Goal: Information Seeking & Learning: Learn about a topic

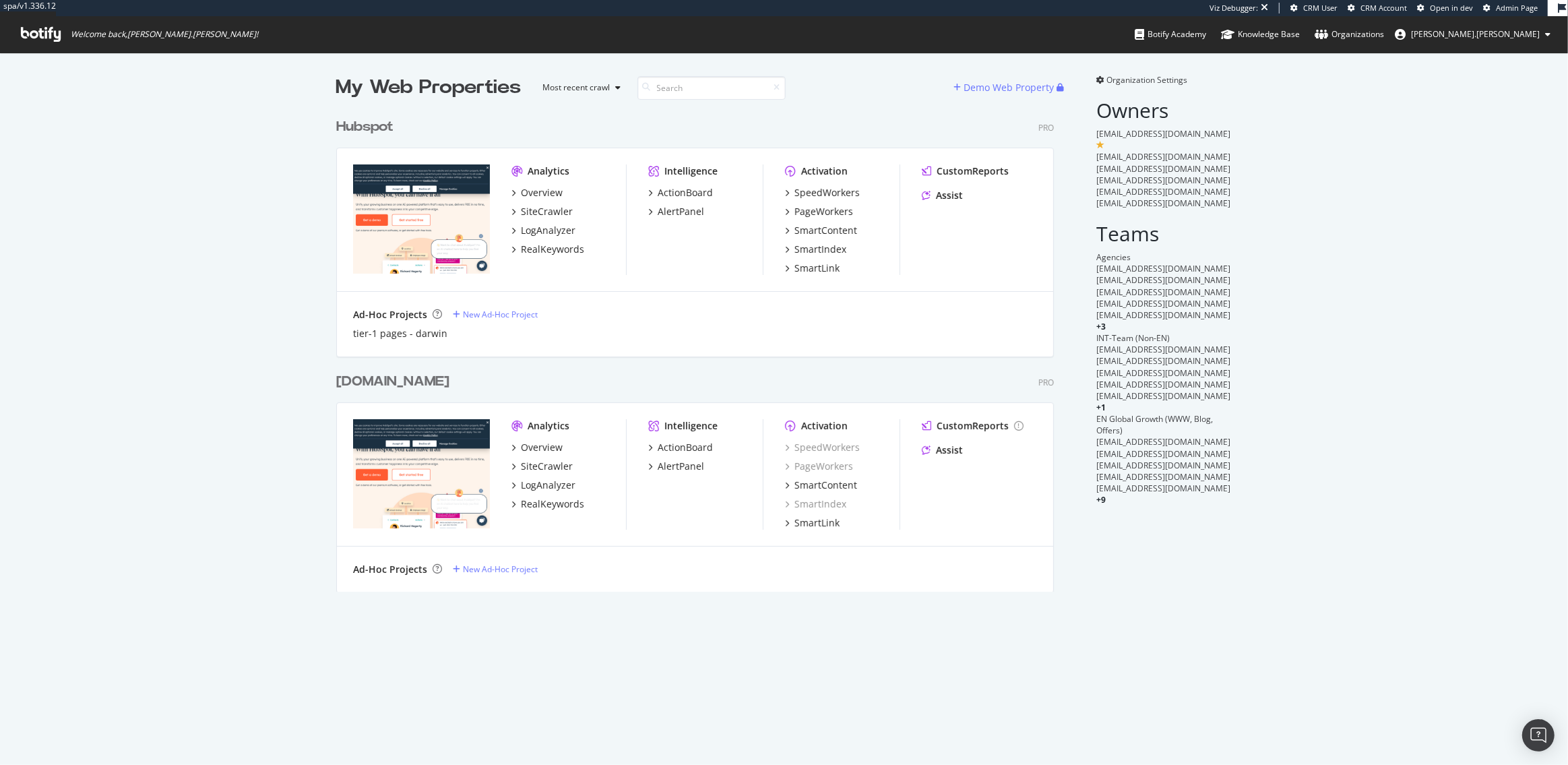
scroll to position [491, 728]
click at [820, 189] on div "SpeedWorkers" at bounding box center [828, 192] width 65 height 13
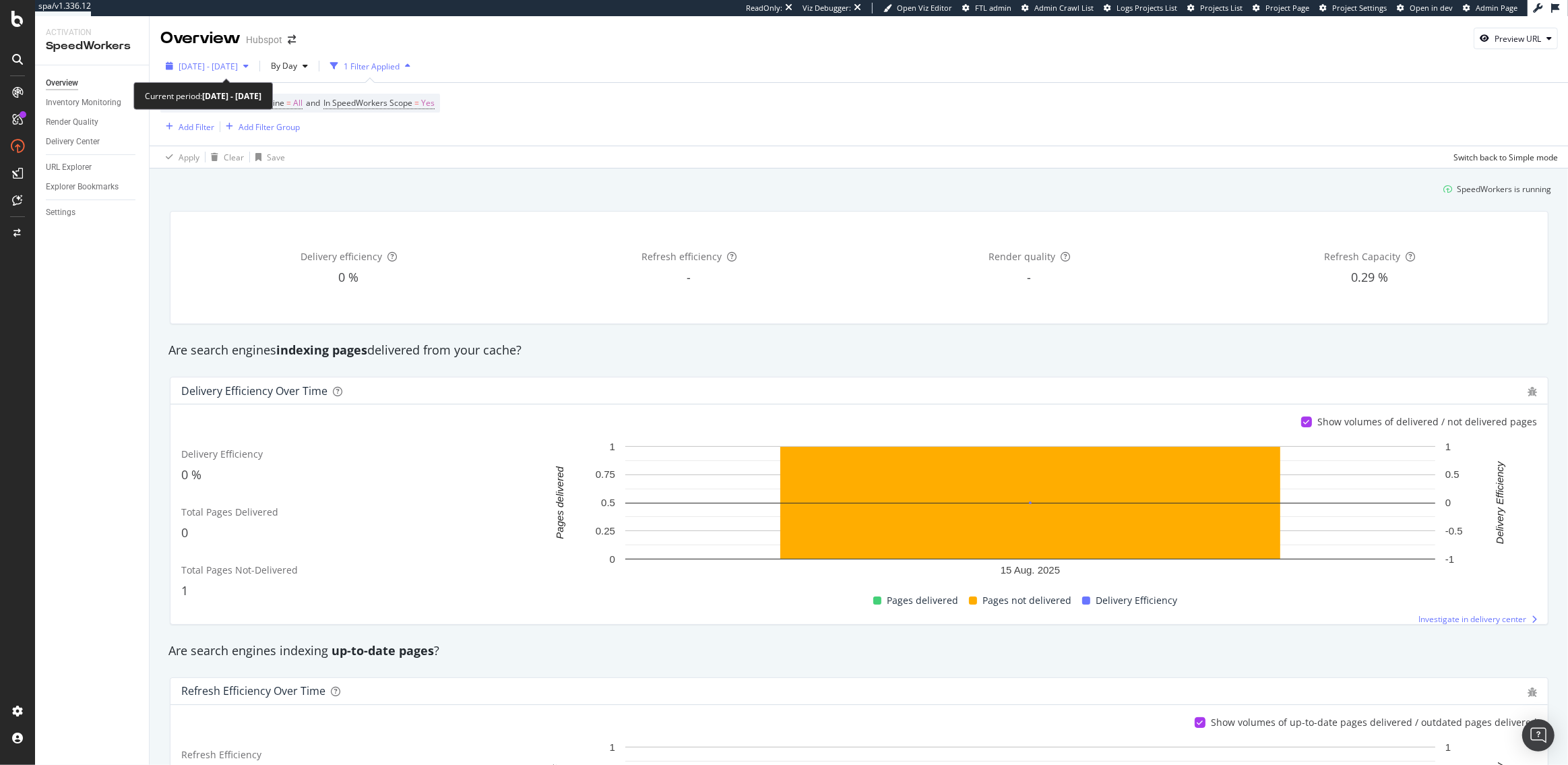
click at [254, 72] on div "2025 Aug. 13th - Aug. 25th" at bounding box center [207, 66] width 93 height 20
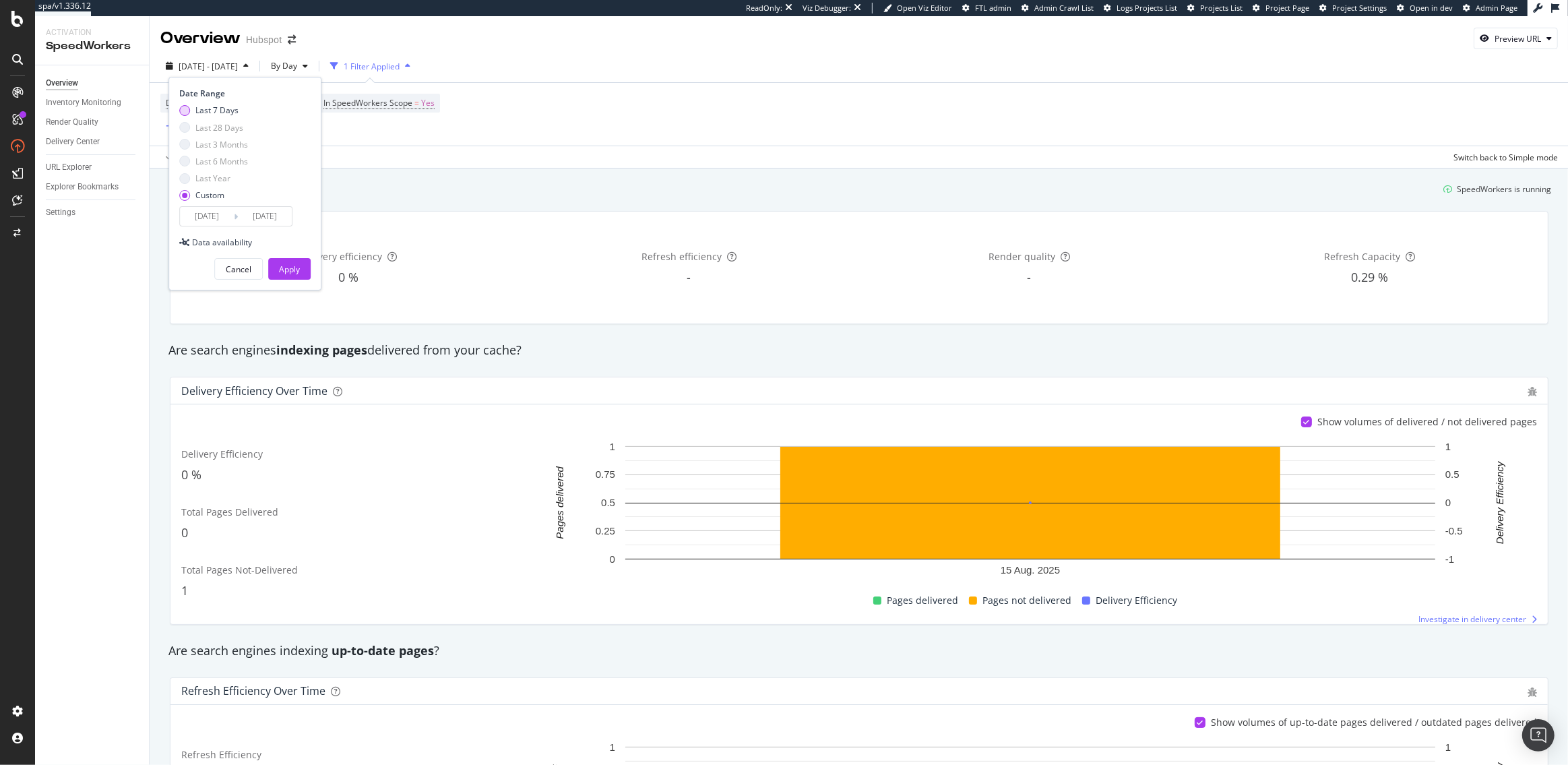
click at [215, 112] on div "Last 7 Days" at bounding box center [216, 110] width 43 height 12
type input "2025/08/19"
click at [296, 274] on div "Apply" at bounding box center [289, 269] width 21 height 12
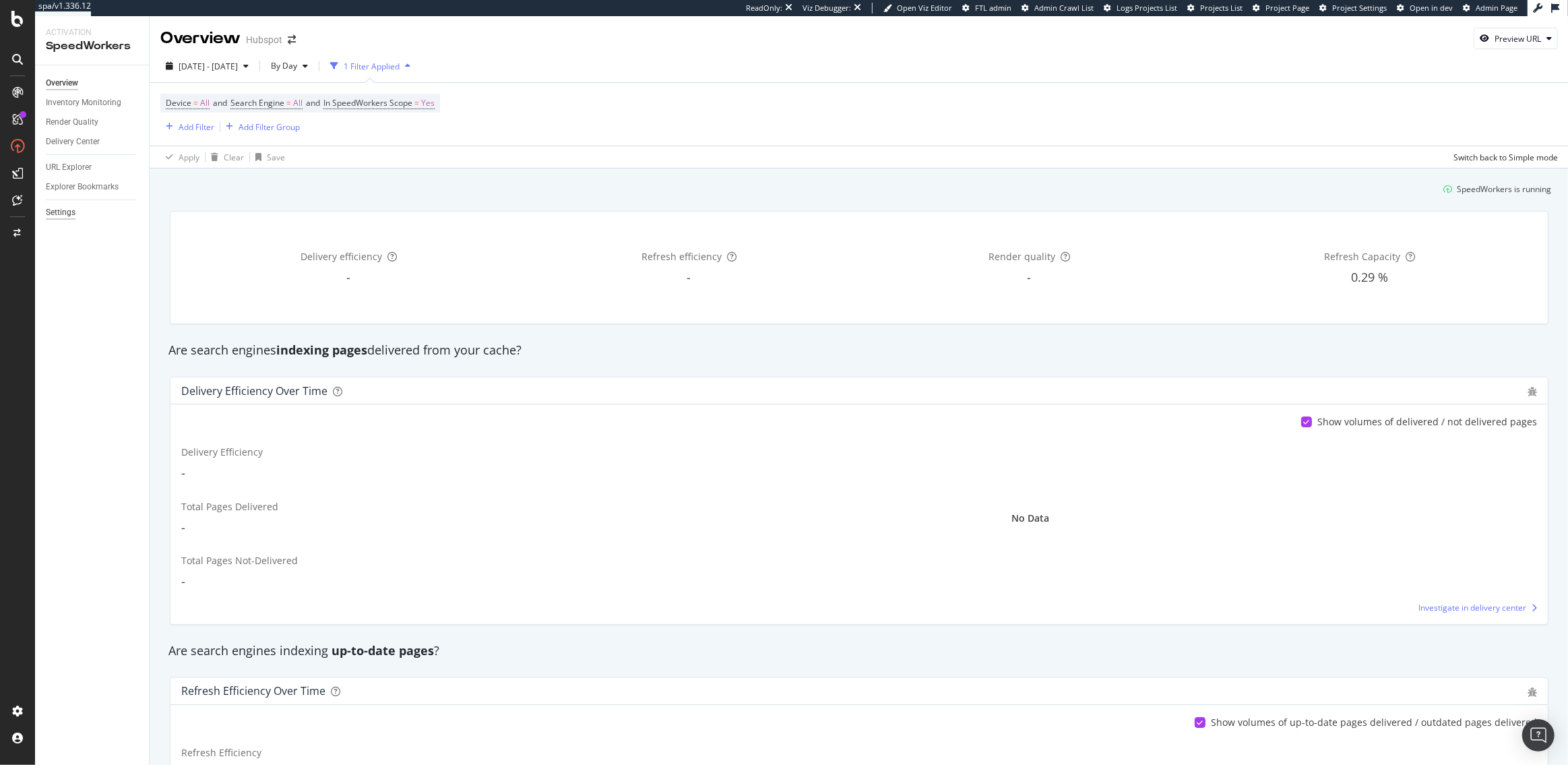
click at [54, 219] on div "Settings" at bounding box center [61, 212] width 30 height 14
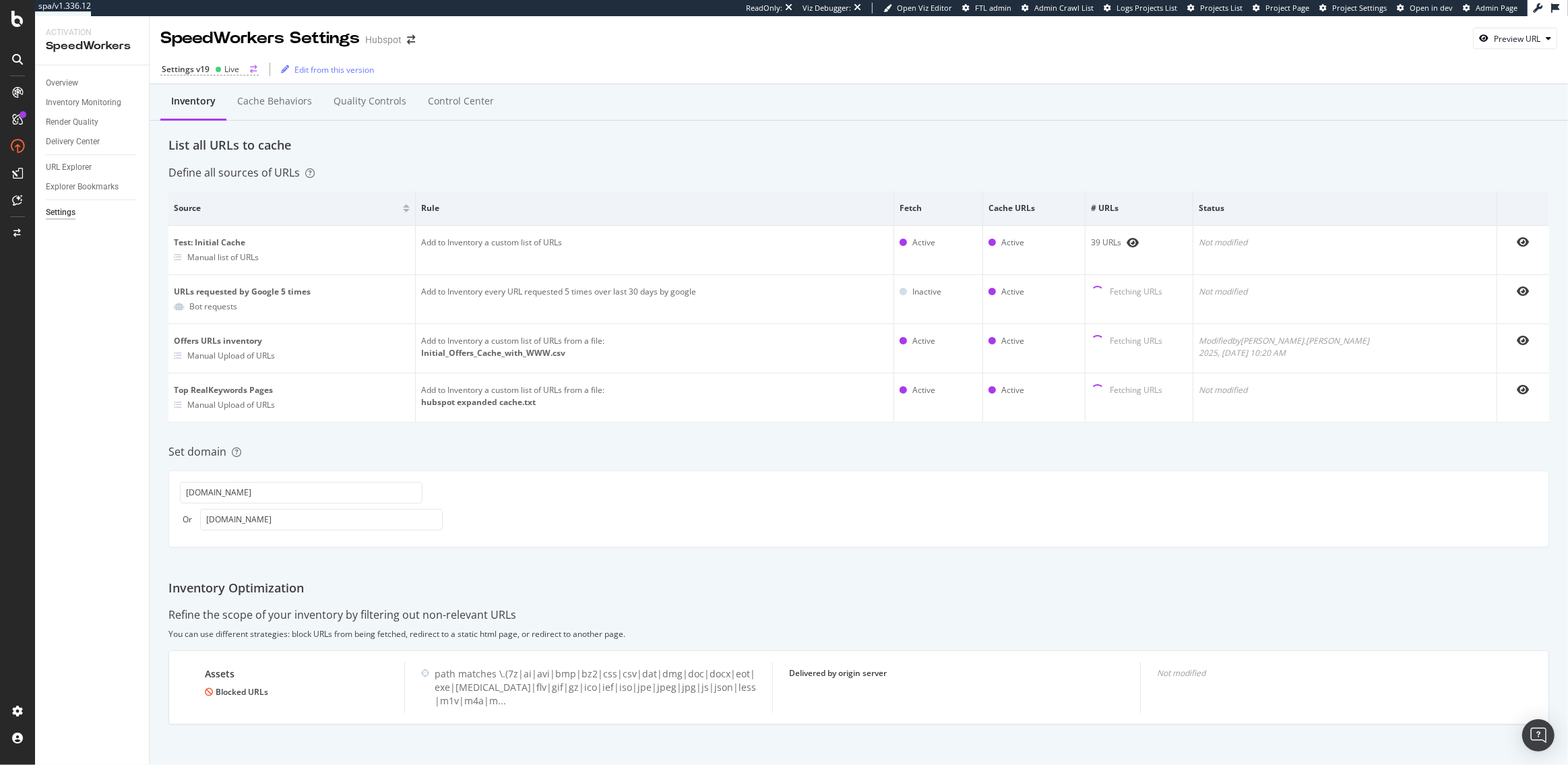
click at [207, 72] on div "Settings v19" at bounding box center [186, 68] width 48 height 12
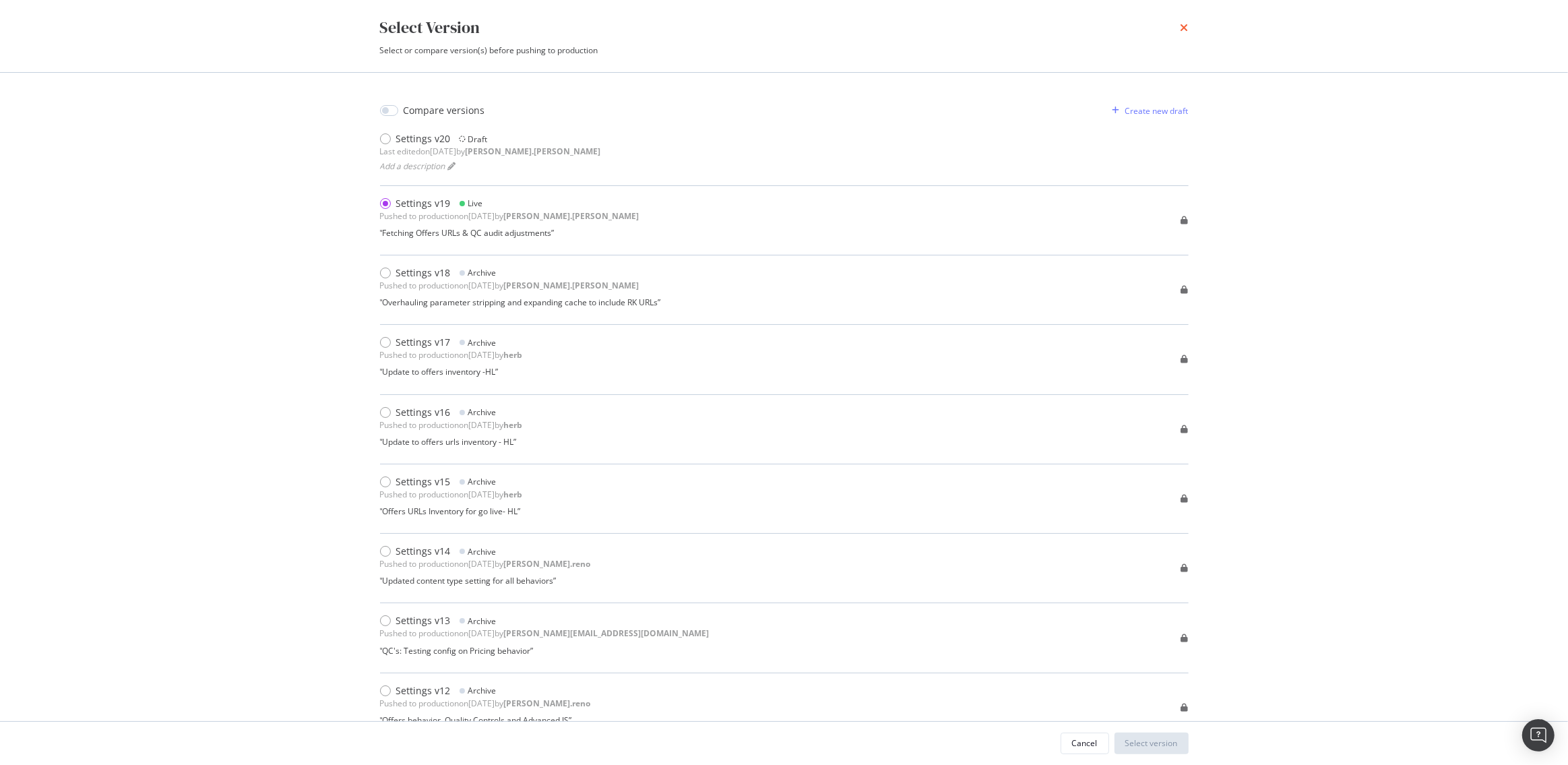
click at [1182, 23] on icon "times" at bounding box center [1185, 28] width 8 height 11
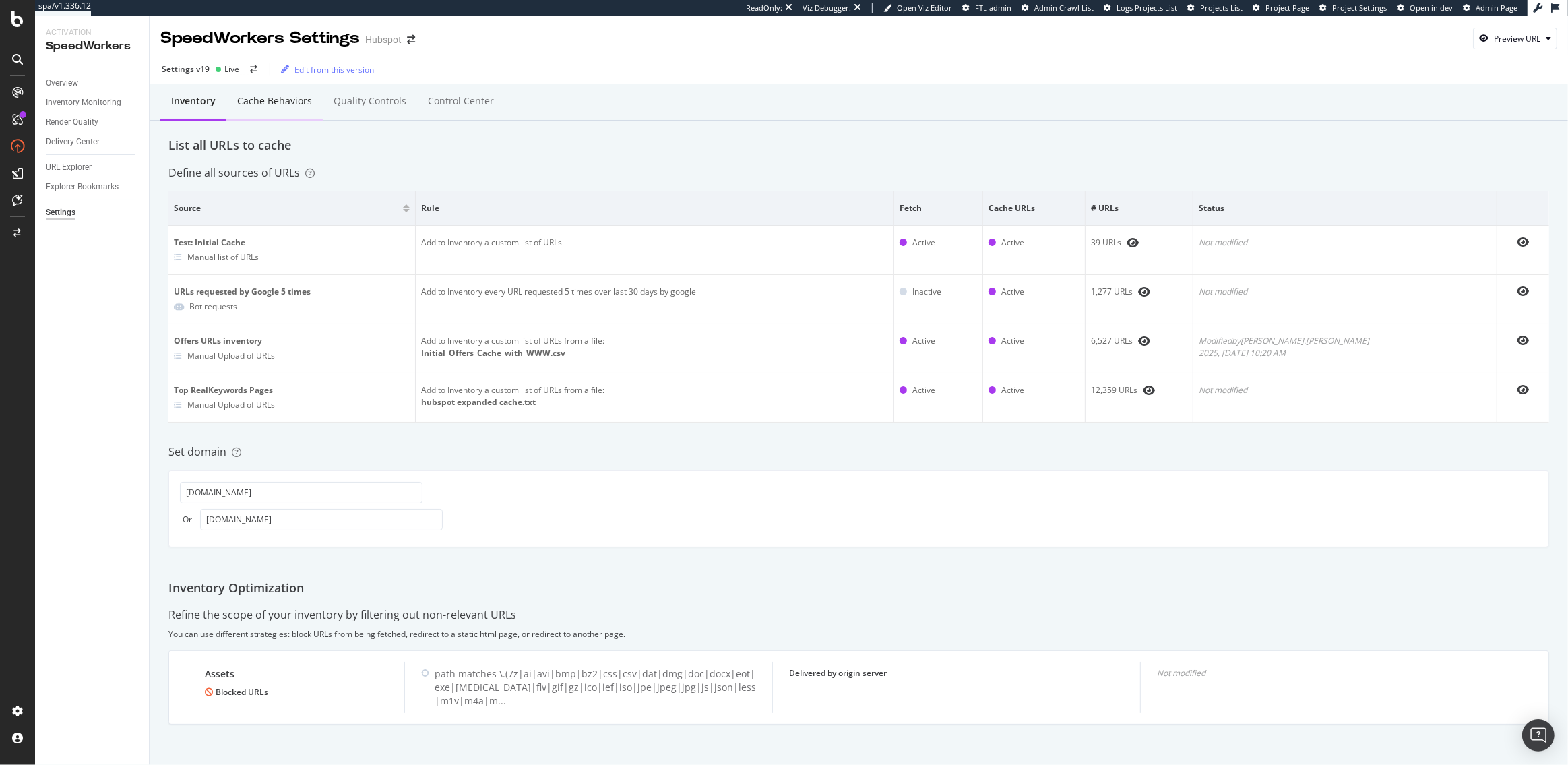
click at [253, 105] on div "Cache behaviors" at bounding box center [275, 100] width 75 height 13
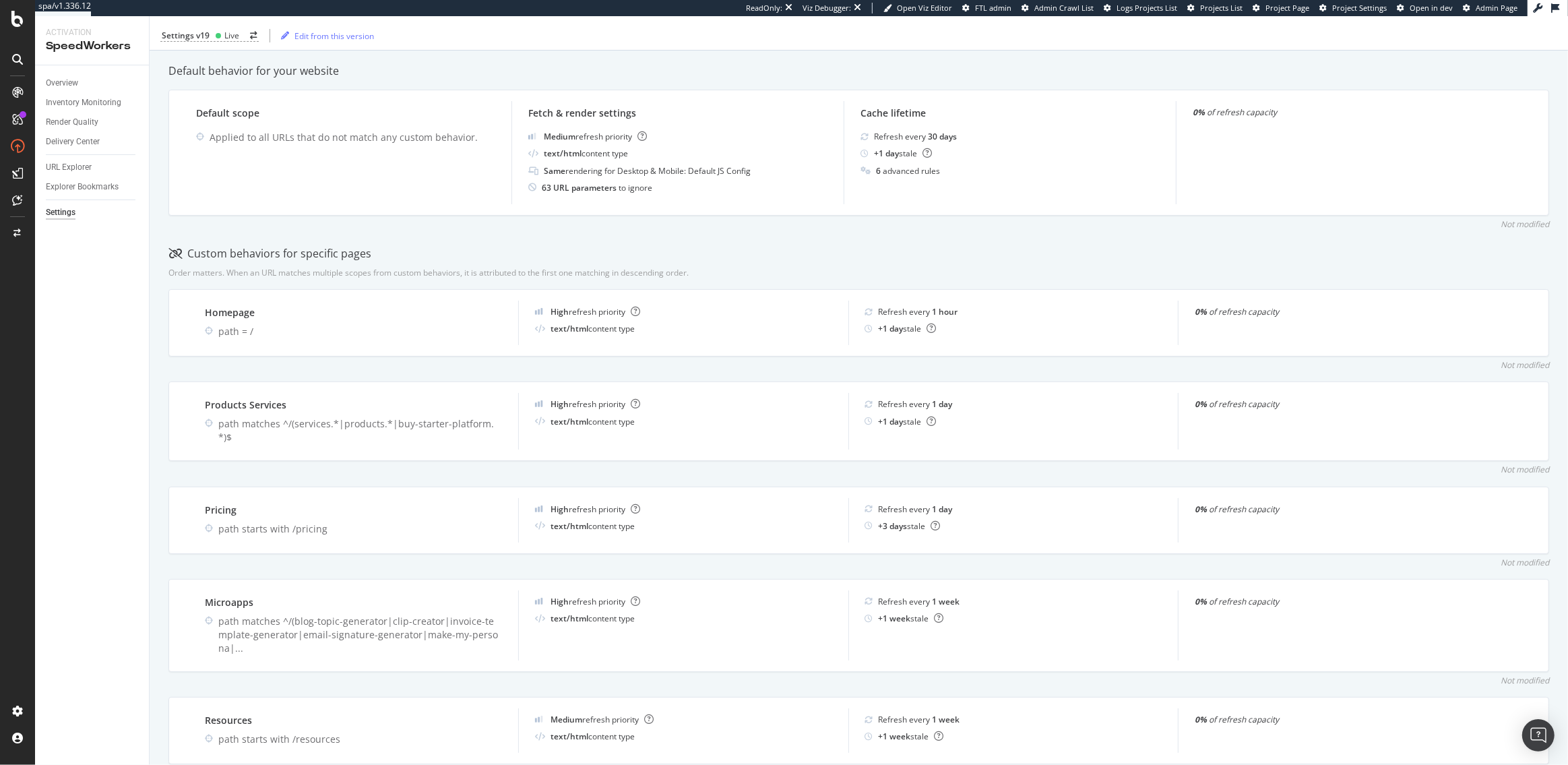
scroll to position [2, 0]
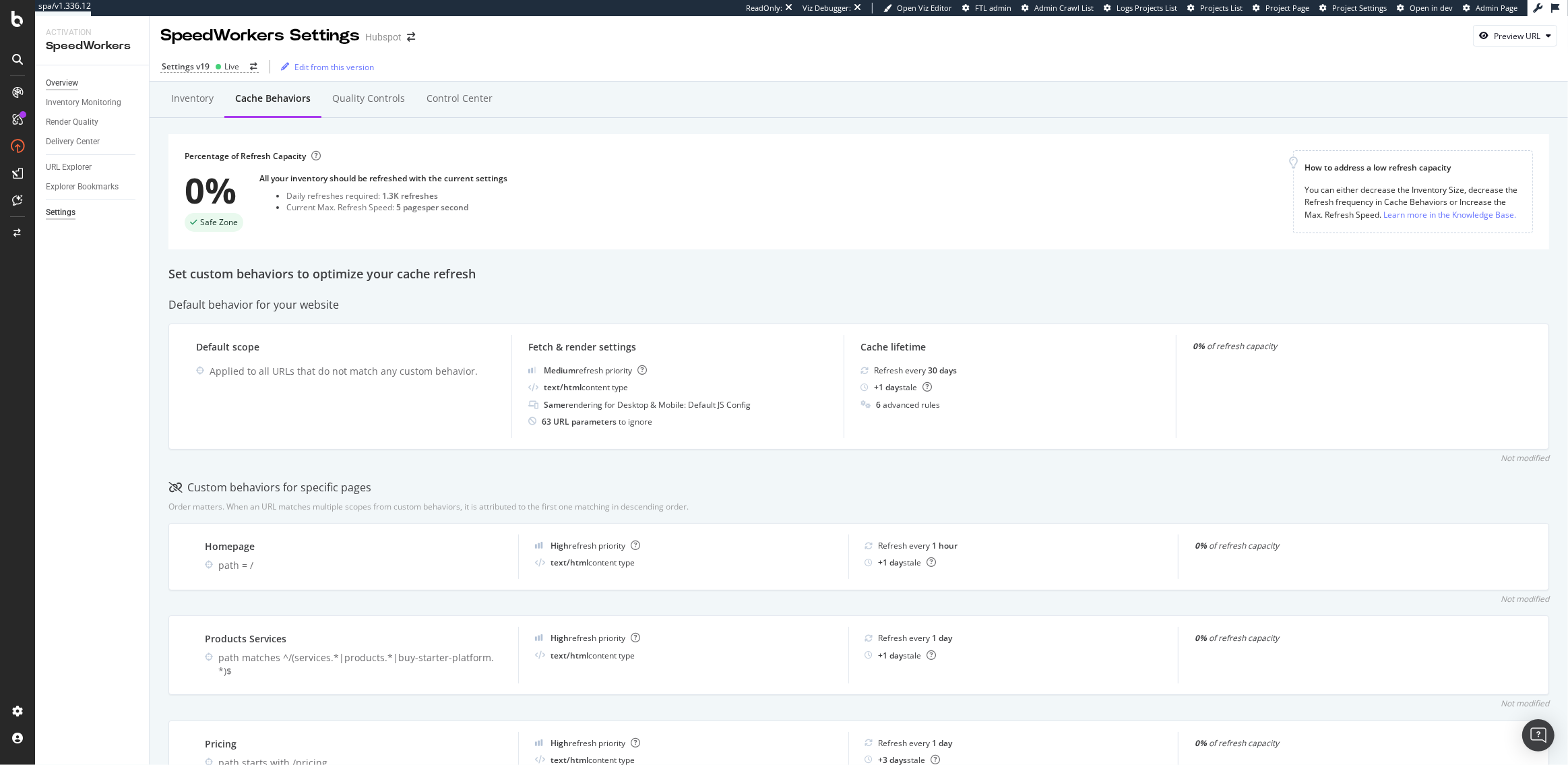
click at [68, 80] on div "Overview" at bounding box center [62, 83] width 33 height 14
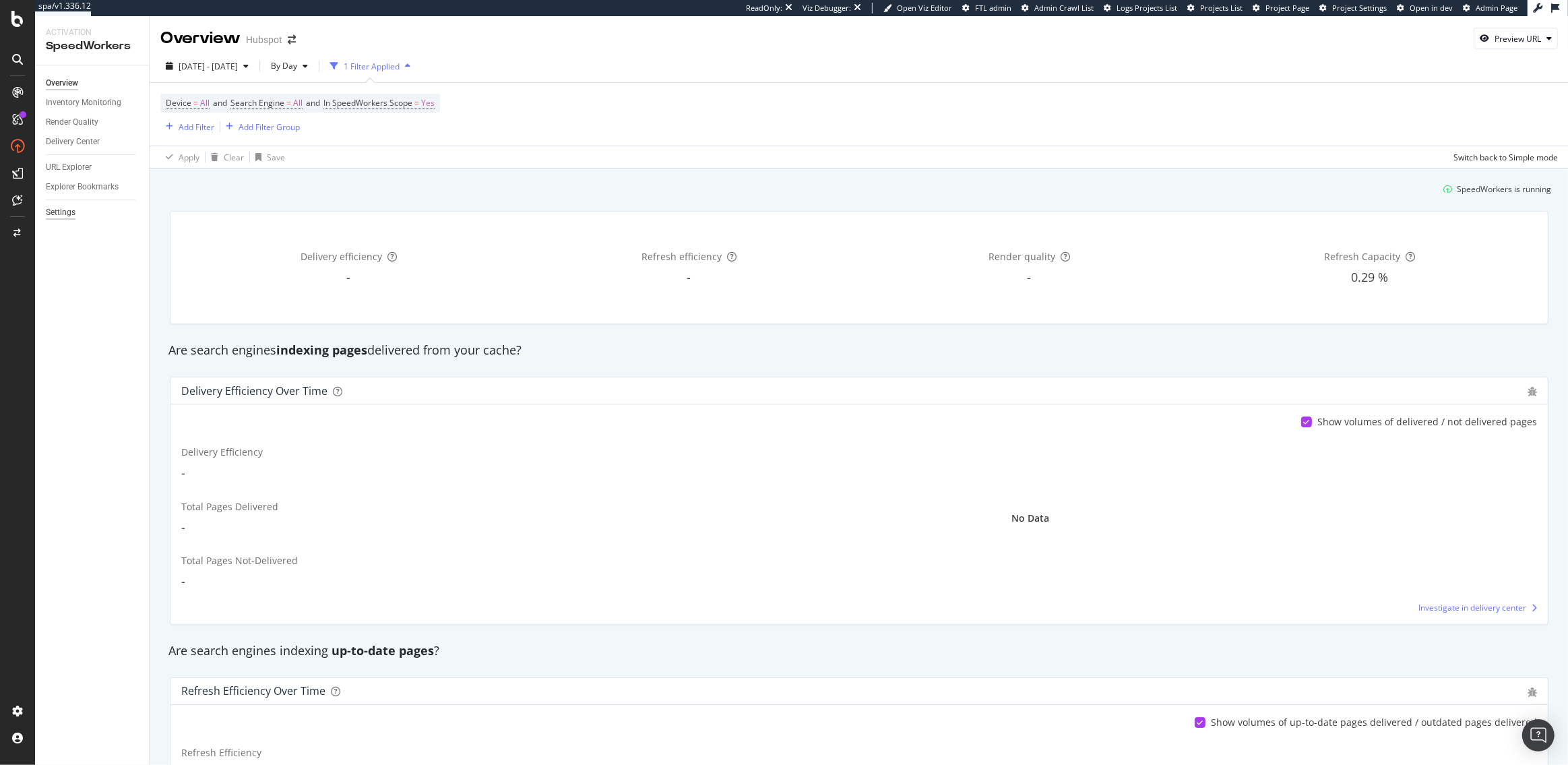
click at [60, 215] on div "Settings" at bounding box center [61, 212] width 30 height 14
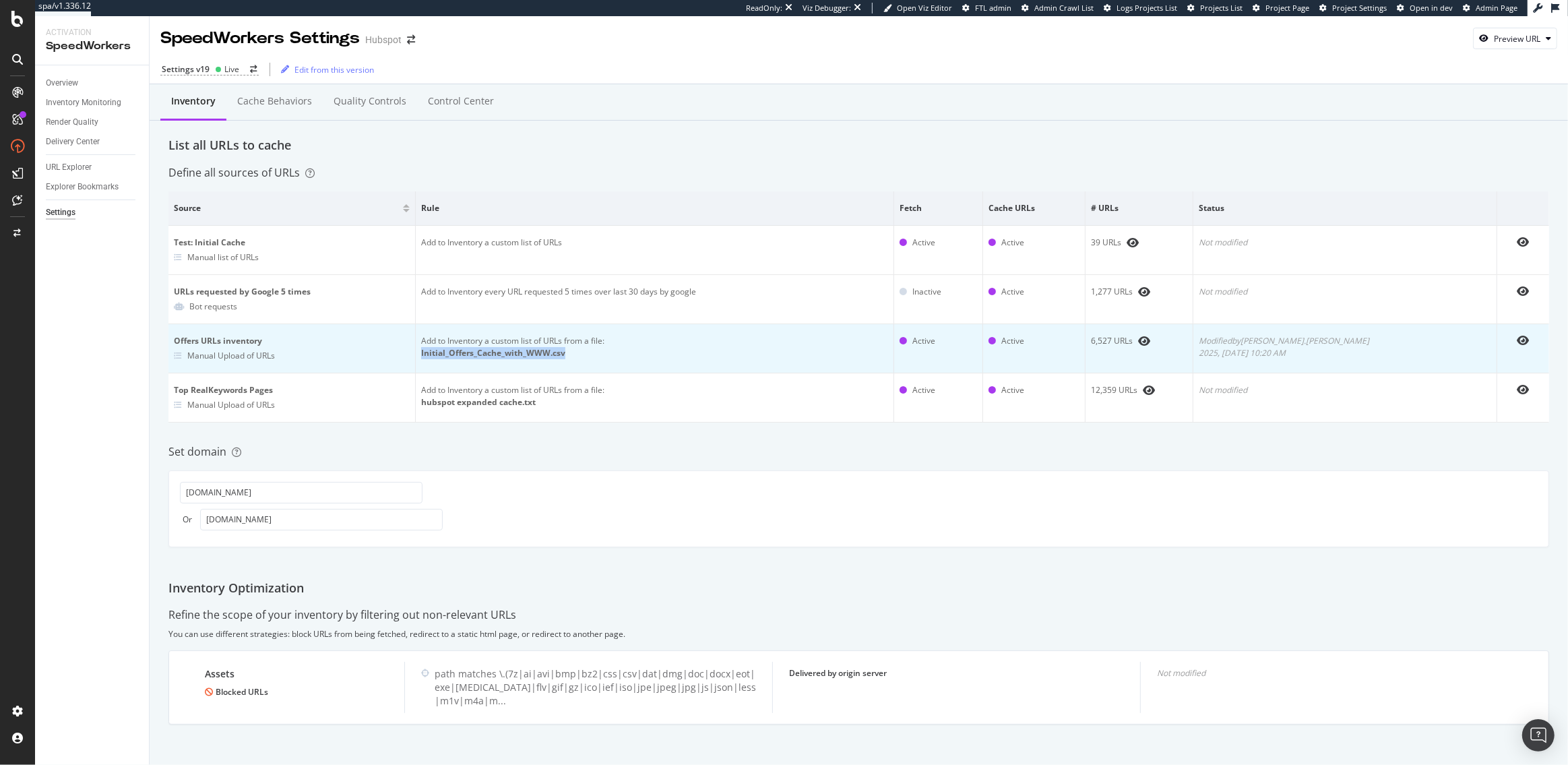
drag, startPoint x: 594, startPoint y: 351, endPoint x: 440, endPoint y: 353, distance: 154.0
click at [440, 353] on td "Add to Inventory a custom list of URLs from a file: Initial_Offers_Cache_with_W…" at bounding box center [655, 349] width 478 height 49
copy div "Initial_Offers_Cache_with_WWW.csv"
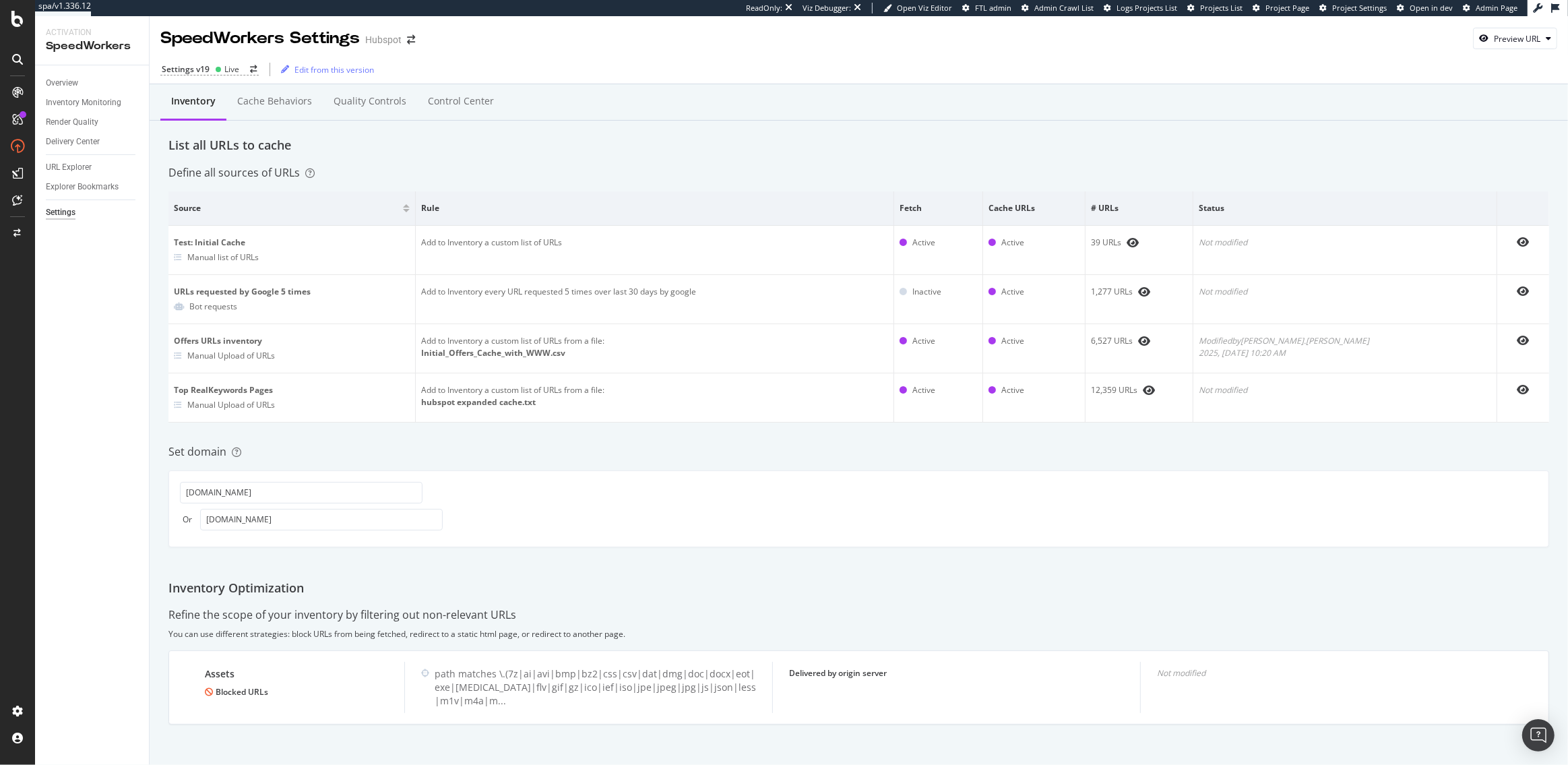
click at [654, 151] on div "List all URLs to cache" at bounding box center [859, 146] width 1381 height 18
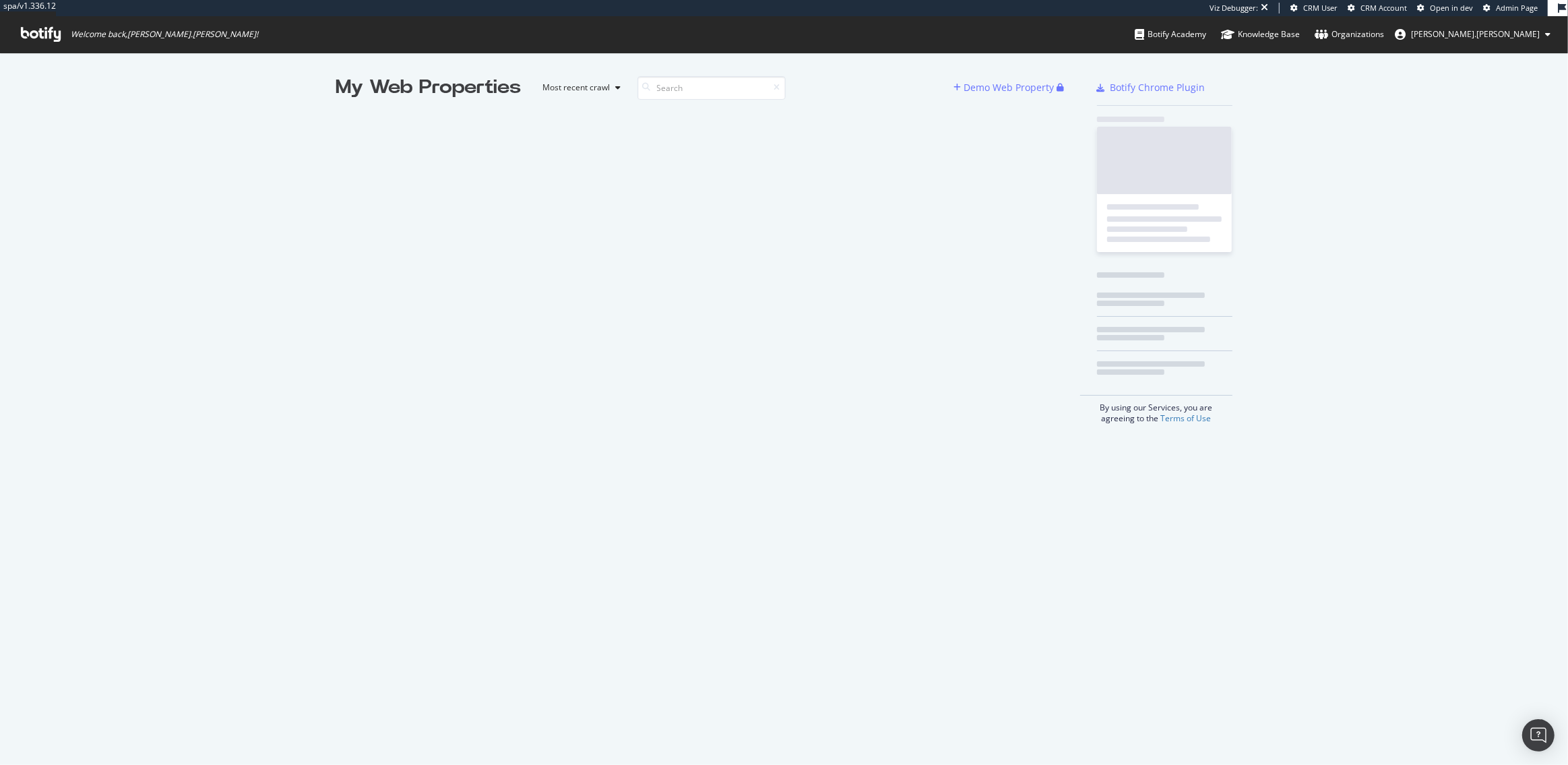
scroll to position [765, 1568]
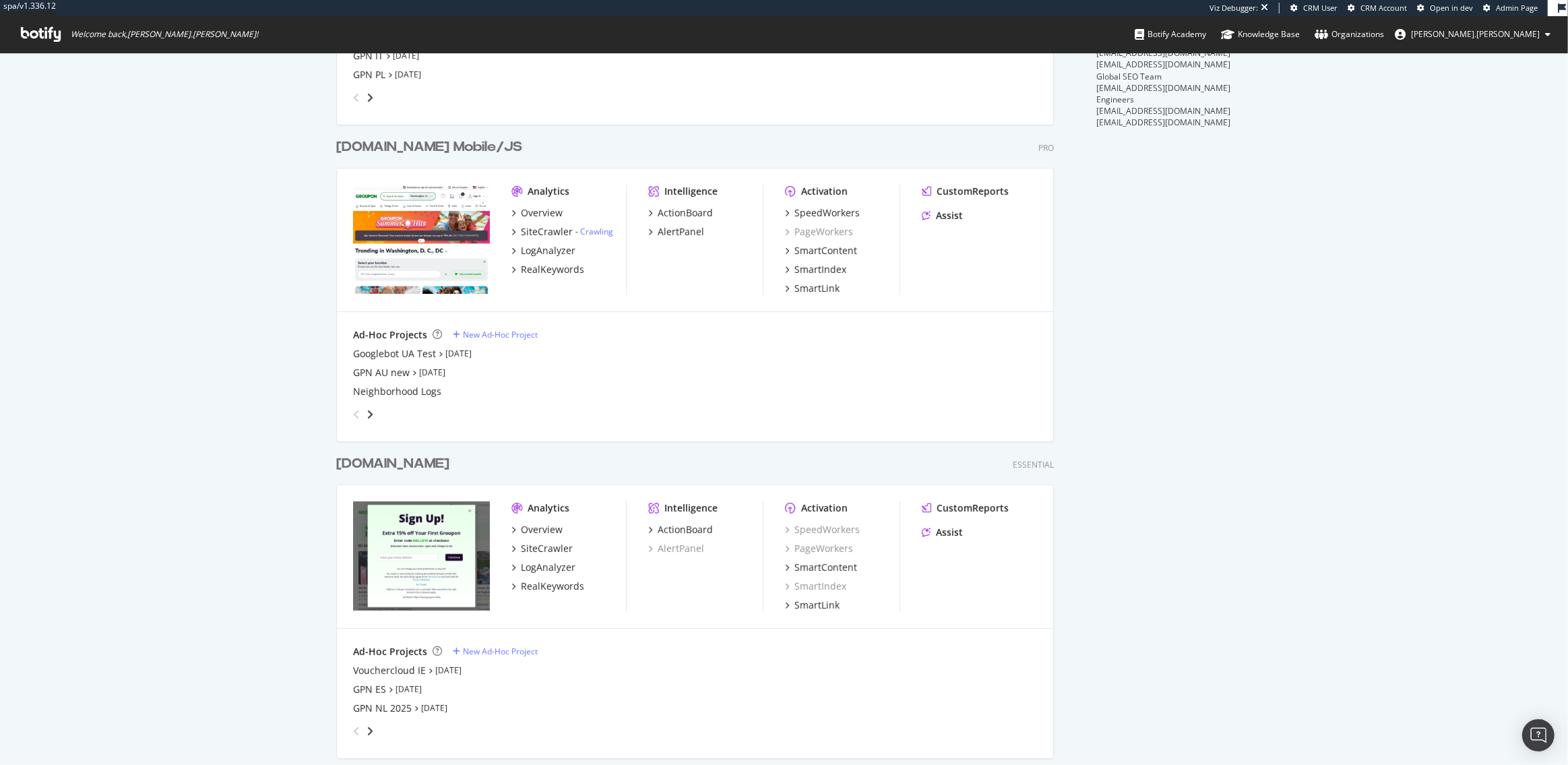
scroll to position [202, 0]
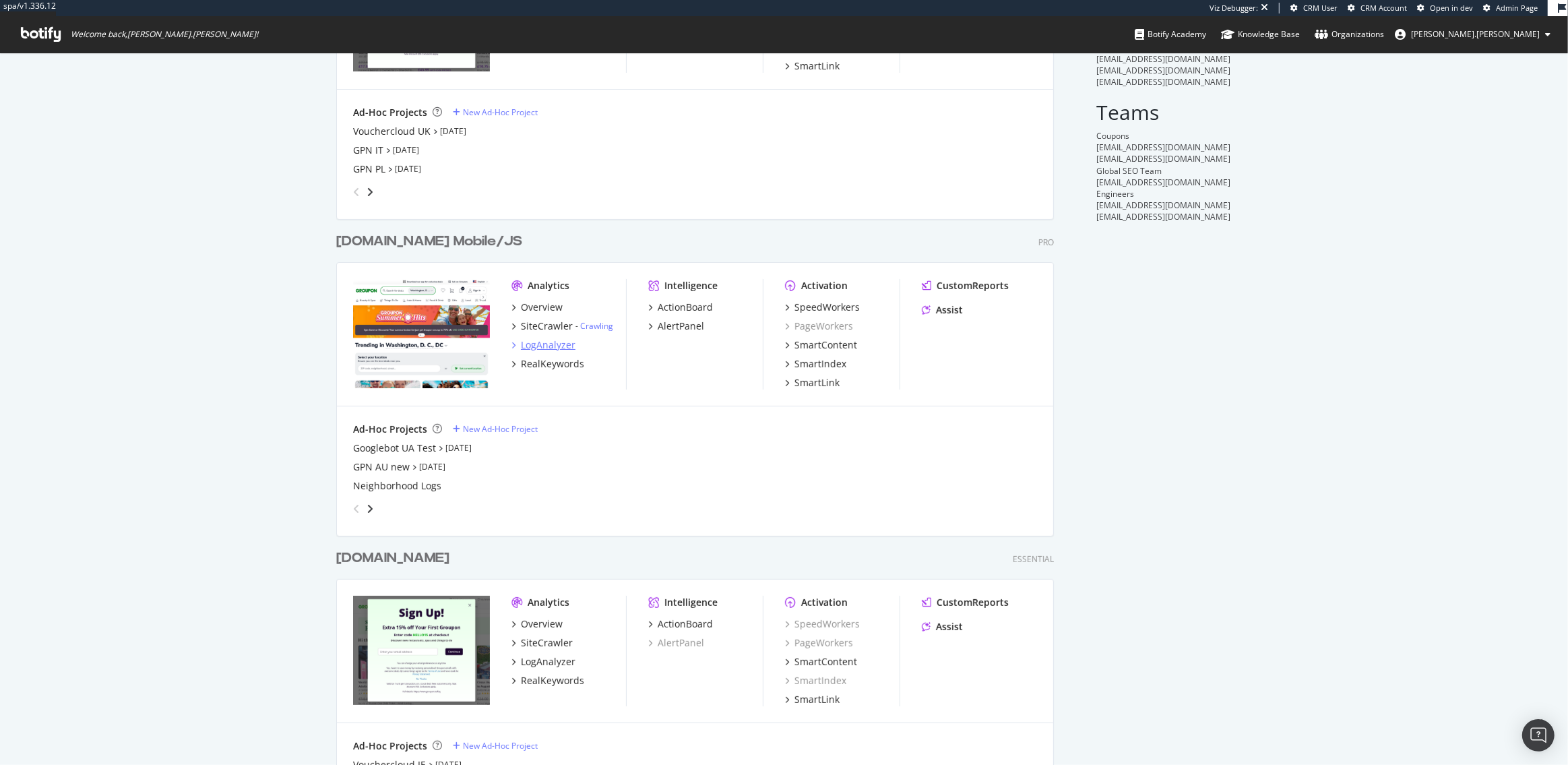
click at [538, 344] on div "LogAnalyzer" at bounding box center [548, 345] width 54 height 13
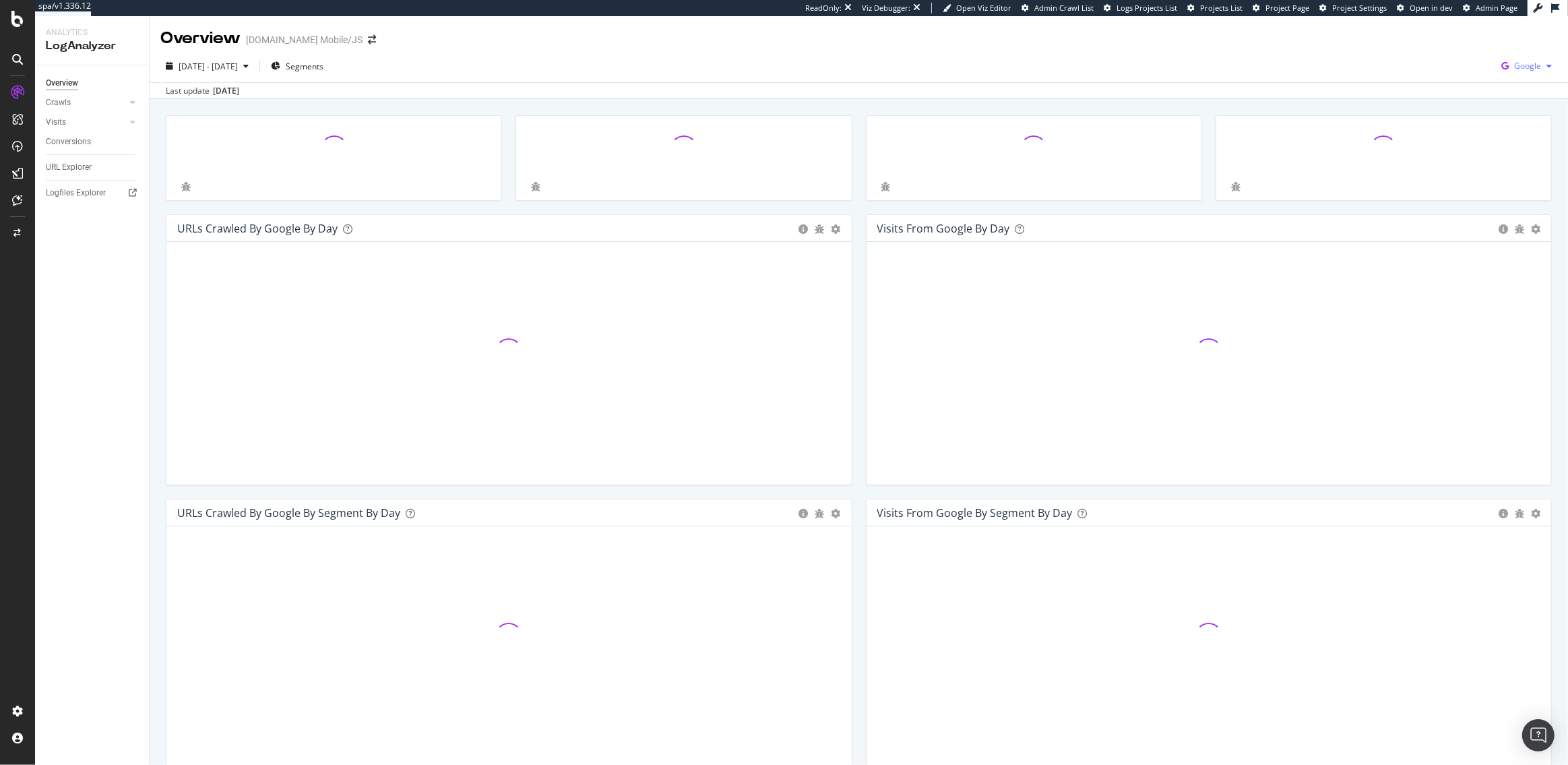
click at [1521, 65] on span "Google" at bounding box center [1528, 65] width 27 height 12
click at [1453, 83] on span "OpenAI" at bounding box center [1461, 79] width 50 height 12
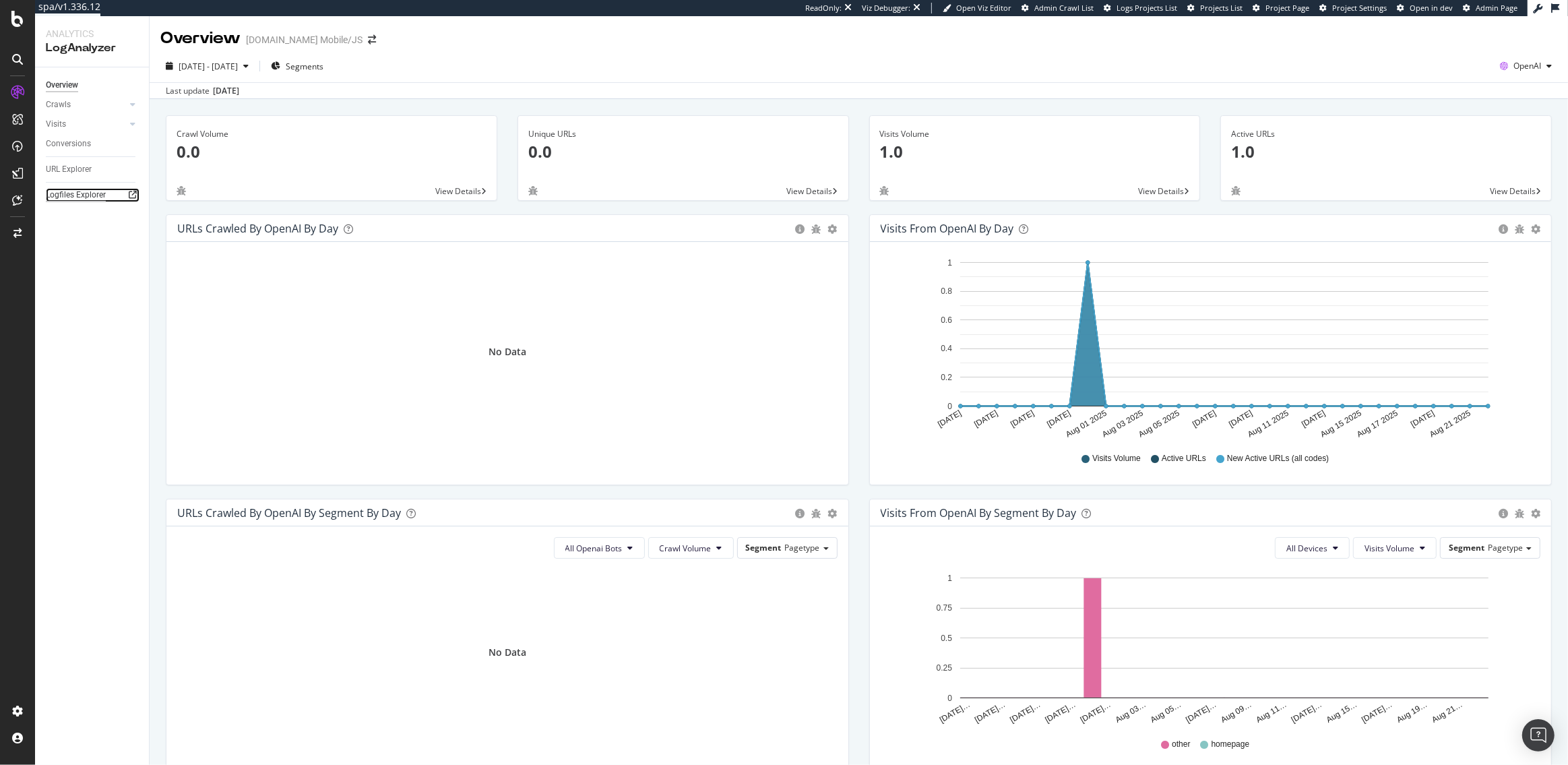
click at [63, 193] on div "Logfiles Explorer" at bounding box center [75, 195] width 60 height 14
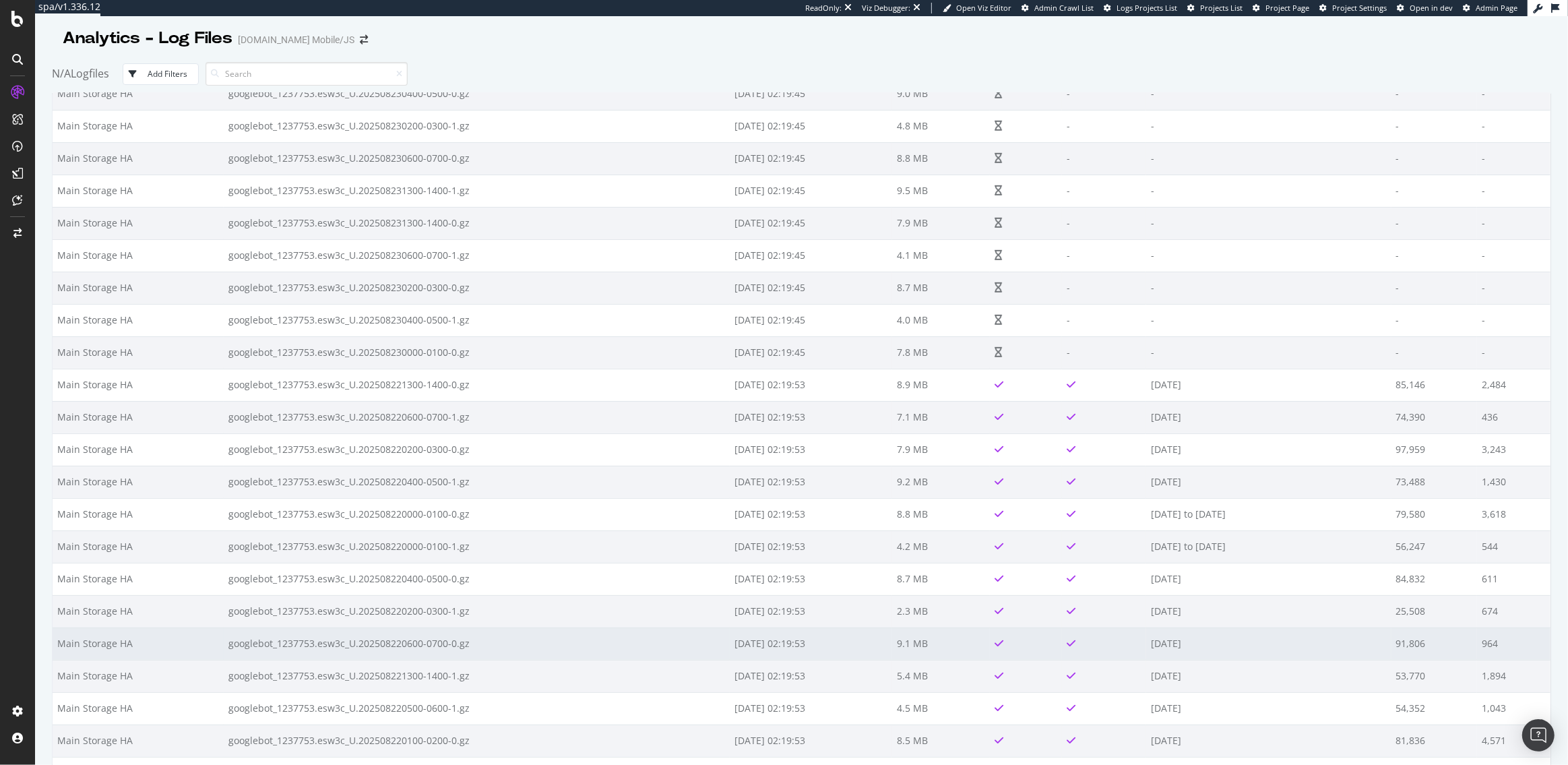
scroll to position [1411, 0]
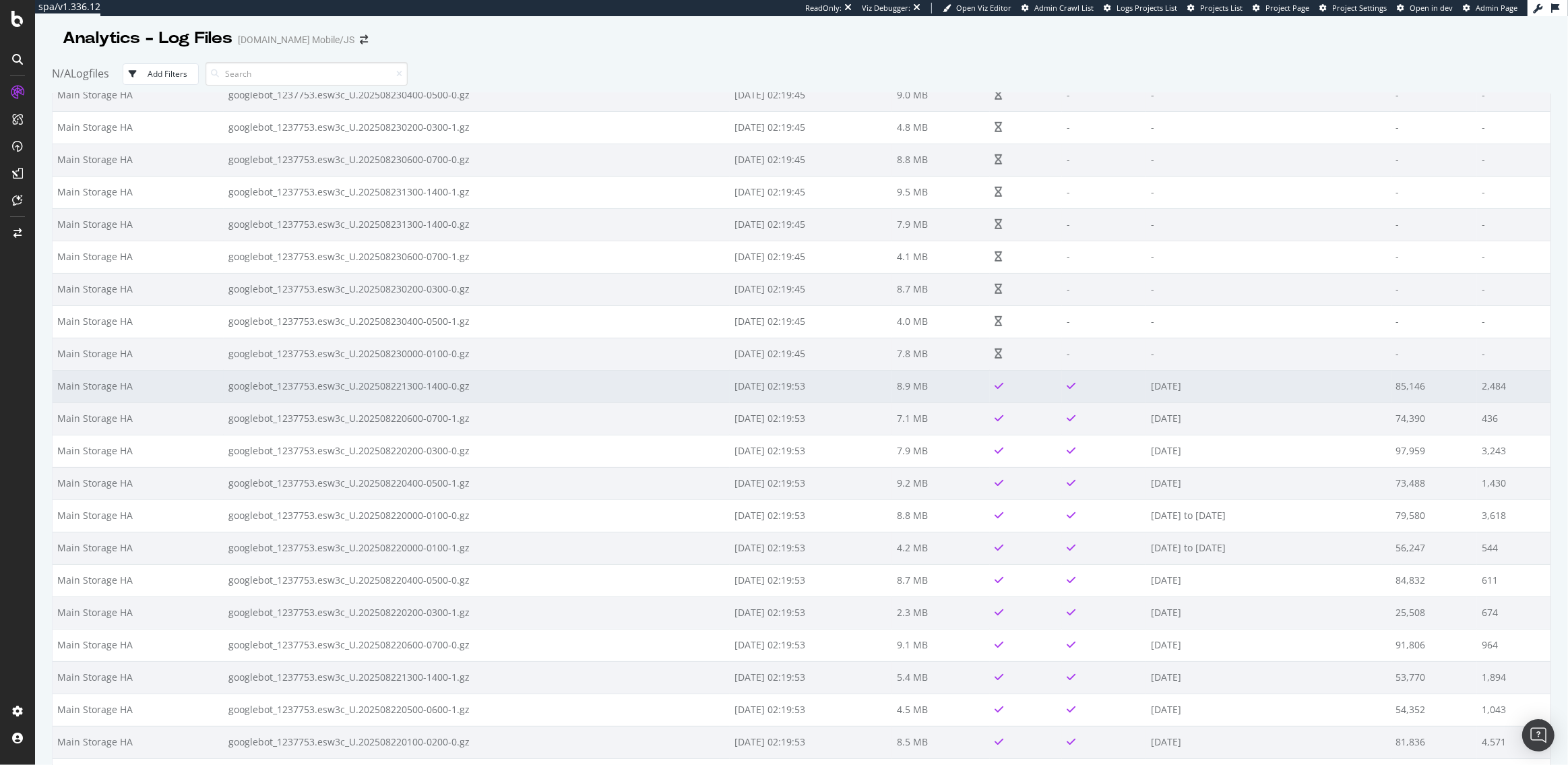
click at [418, 387] on td "googlebot_1237753.esw3c_U.202508221300-1400-0.gz" at bounding box center [477, 387] width 506 height 33
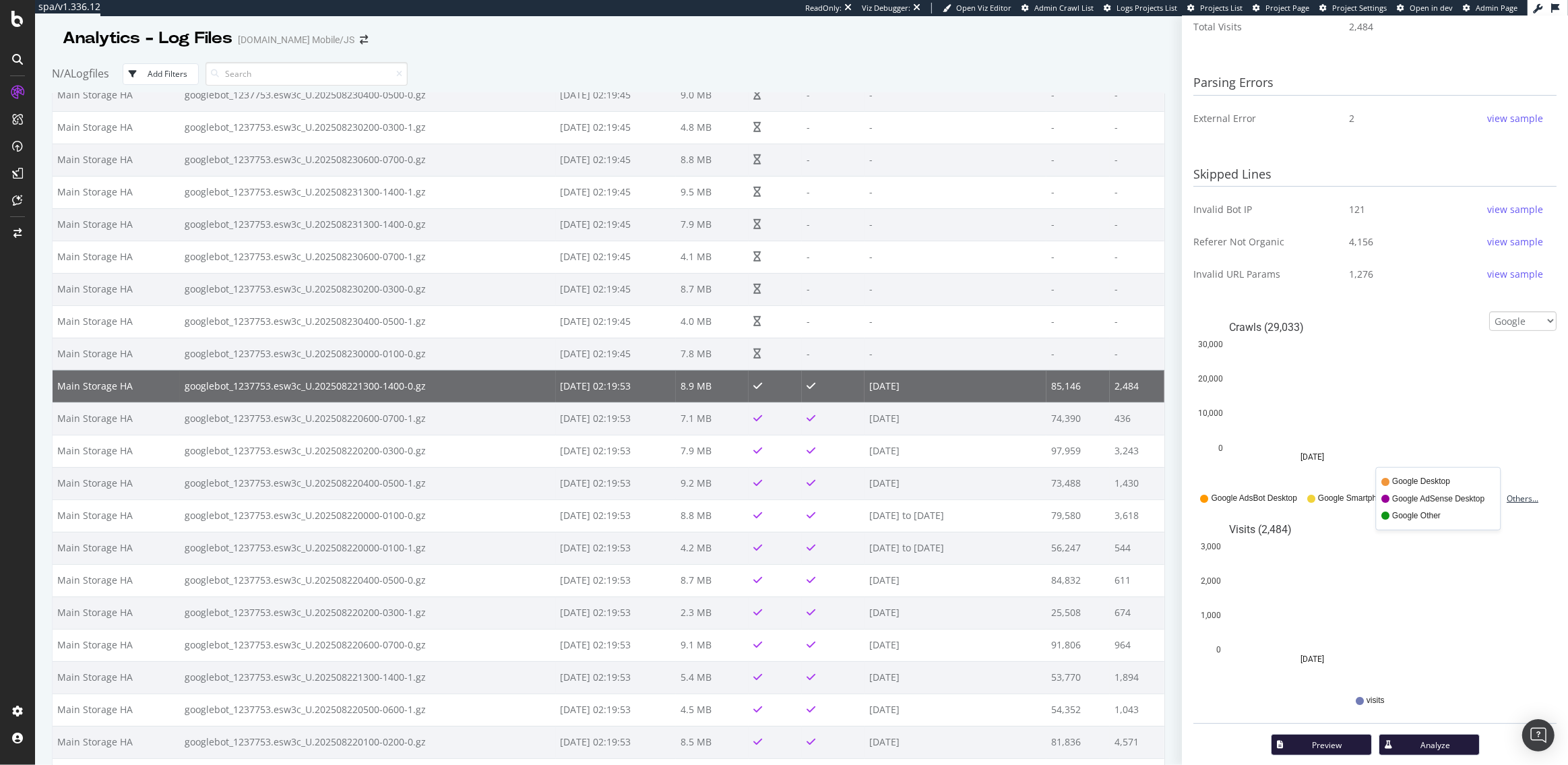
scroll to position [490, 0]
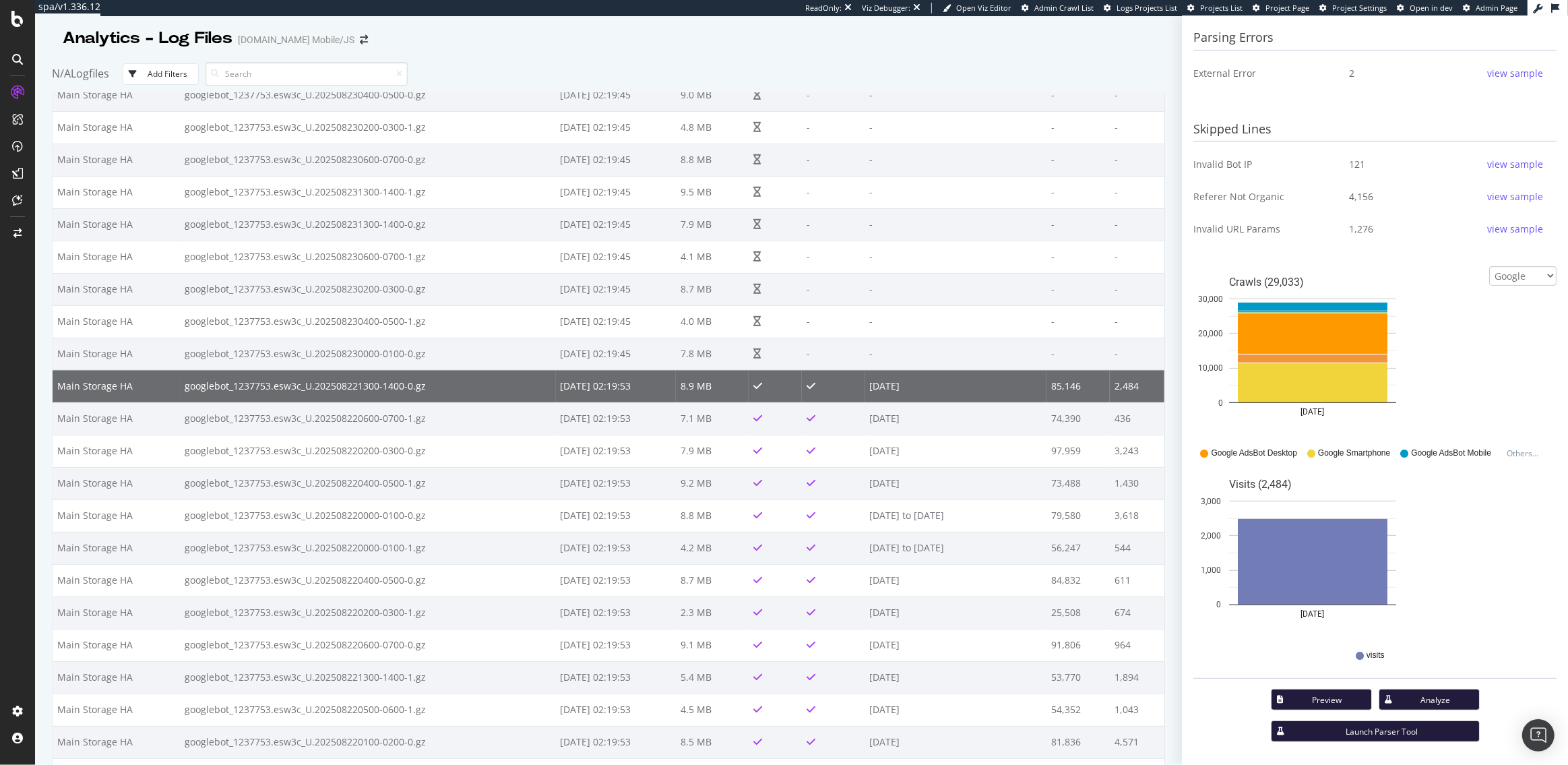
click at [492, 33] on div "Analytics - Log Files [DOMAIN_NAME] Mobile/JS" at bounding box center [608, 33] width 1113 height 33
click at [82, 177] on div "LogAnalyzer" at bounding box center [76, 175] width 53 height 13
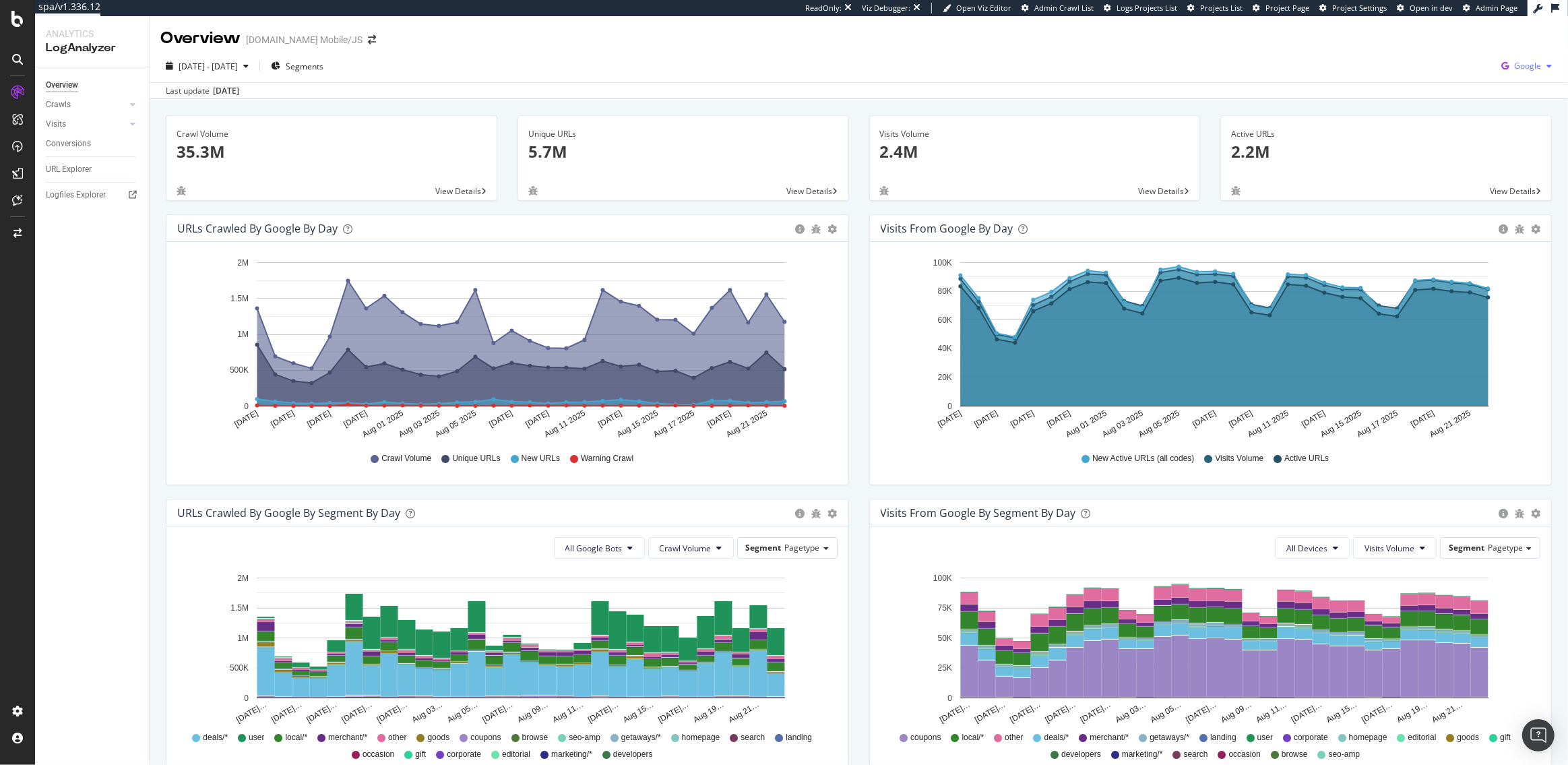
click at [1528, 61] on span "Google" at bounding box center [1528, 65] width 27 height 12
click at [1463, 52] on span "Bing" at bounding box center [1461, 54] width 50 height 12
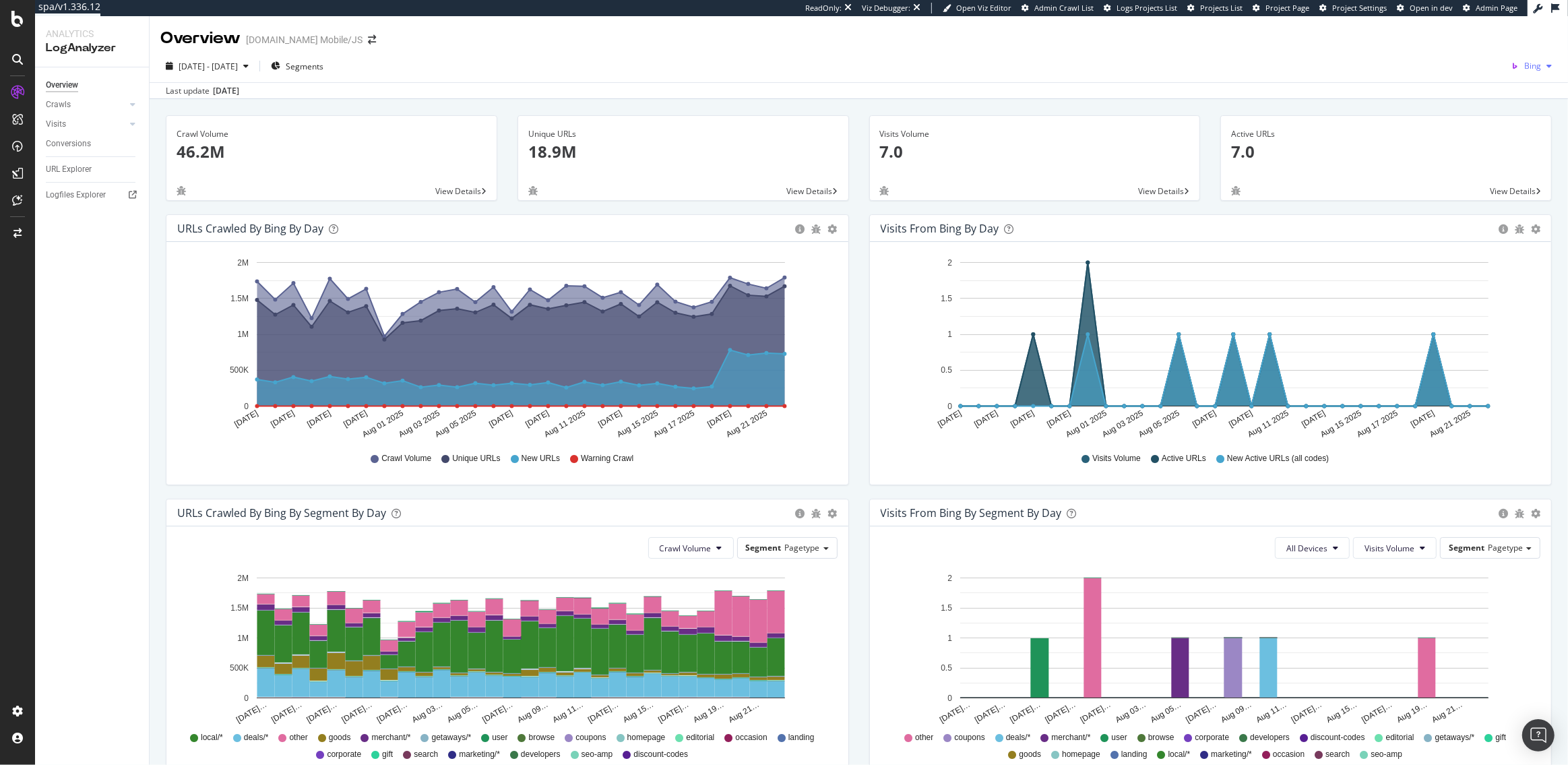
click at [1541, 57] on div "Bing" at bounding box center [1531, 66] width 52 height 20
click at [1447, 100] on span "Other AI Bots" at bounding box center [1470, 104] width 50 height 12
